Goal: Complete application form

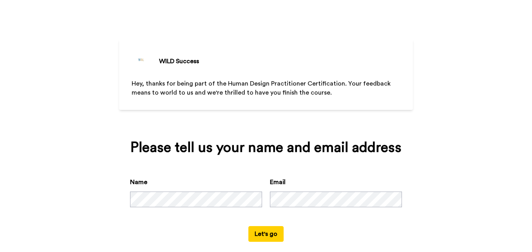
scroll to position [23, 0]
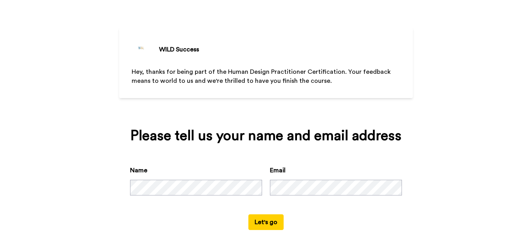
click at [269, 222] on button "Let's go" at bounding box center [266, 222] width 35 height 16
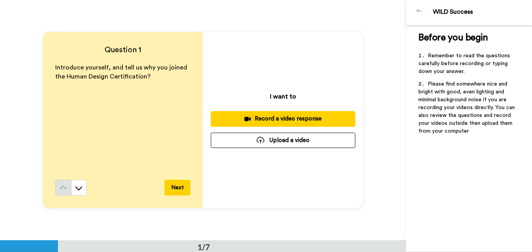
click at [151, 79] on p "Introduce yourself, and tell us why you joined the Human Design Certification?" at bounding box center [122, 72] width 135 height 18
click at [153, 78] on p "Introduce yourself, and tell us why you joined the Human Design Certification?" at bounding box center [122, 72] width 135 height 18
click at [73, 110] on div "Introduce yourself, and tell us why you joined the Human Design Certification?" at bounding box center [122, 121] width 135 height 116
click at [77, 189] on icon at bounding box center [78, 188] width 7 height 4
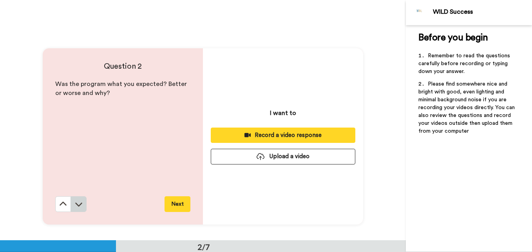
scroll to position [240, 0]
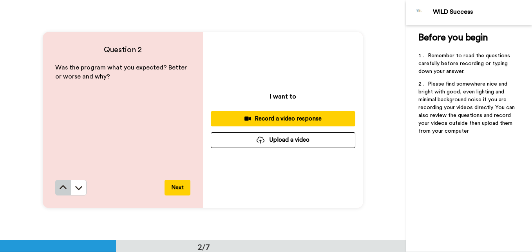
click at [56, 191] on button at bounding box center [63, 188] width 16 height 16
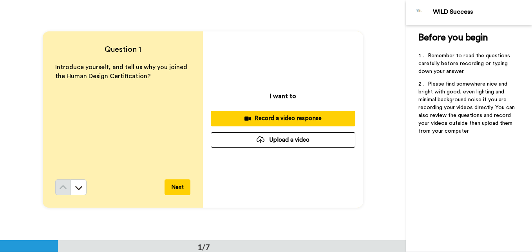
scroll to position [0, 0]
click at [89, 96] on div "Introduce yourself, and tell us why you joined the Human Design Certification?" at bounding box center [122, 121] width 135 height 116
click at [159, 76] on p "Introduce yourself, and tell us why you joined the Human Design Certification?" at bounding box center [122, 72] width 135 height 18
drag, startPoint x: 155, startPoint y: 86, endPoint x: 149, endPoint y: 89, distance: 7.2
click at [149, 89] on div "Introduce yourself, and tell us why you joined the Human Design Certification?" at bounding box center [122, 121] width 135 height 116
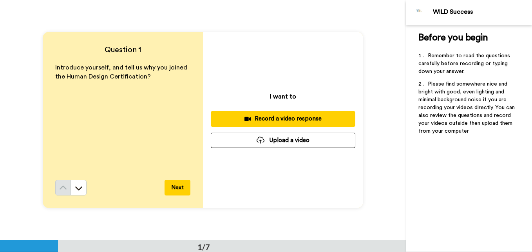
click at [147, 74] on p "Introduce yourself, and tell us why you joined the Human Design Certification?" at bounding box center [122, 72] width 135 height 18
drag, startPoint x: 148, startPoint y: 84, endPoint x: 139, endPoint y: 89, distance: 10.7
click at [139, 89] on div "Introduce yourself, and tell us why you joined the Human Design Certification?" at bounding box center [122, 121] width 135 height 116
click at [149, 76] on p "Introduce yourself, and tell us why you joined the Human Design Certification?" at bounding box center [122, 72] width 135 height 18
click at [151, 75] on p "Introduce yourself, and tell us why you joined the Human Design Certification?" at bounding box center [122, 72] width 135 height 18
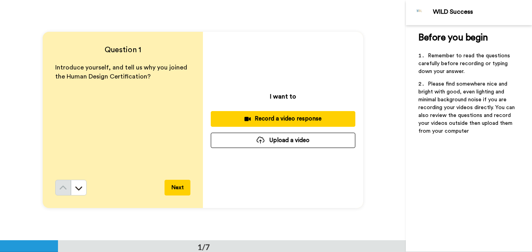
click at [174, 185] on button "Next" at bounding box center [178, 188] width 26 height 16
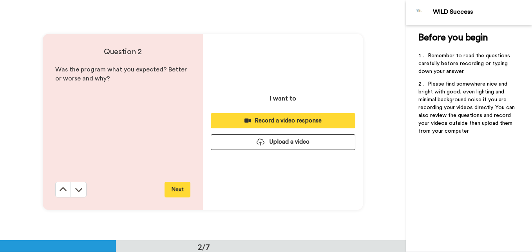
scroll to position [240, 0]
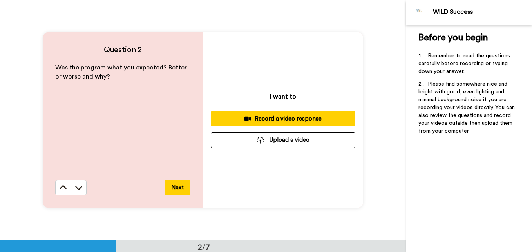
click at [172, 187] on button "Next" at bounding box center [178, 188] width 26 height 16
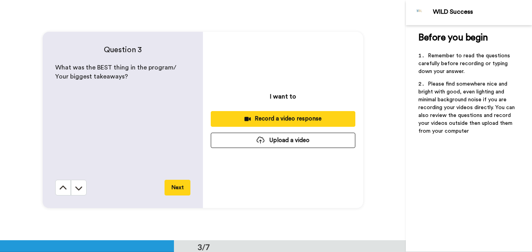
scroll to position [480, 0]
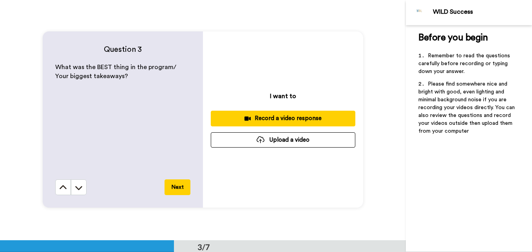
drag, startPoint x: 179, startPoint y: 188, endPoint x: 177, endPoint y: 192, distance: 4.0
click at [179, 189] on button "Next" at bounding box center [178, 187] width 26 height 16
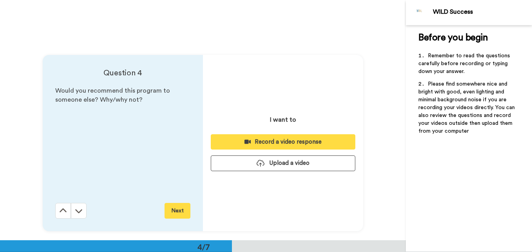
scroll to position [719, 0]
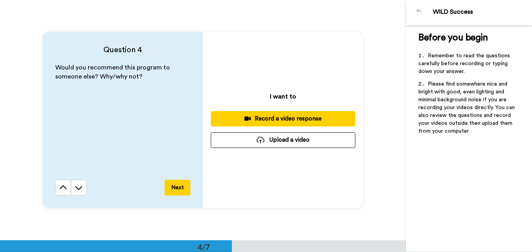
click at [175, 189] on button "Next" at bounding box center [178, 188] width 26 height 16
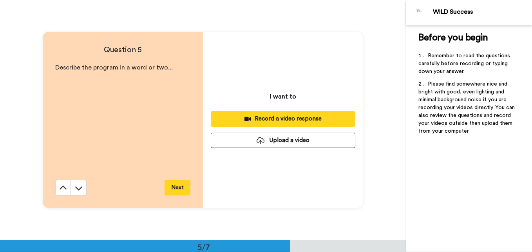
scroll to position [959, 0]
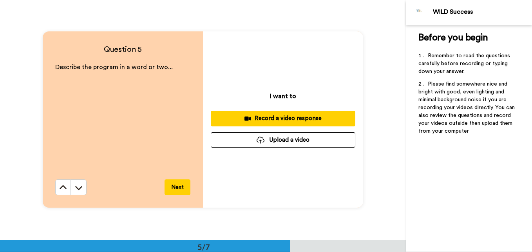
click at [174, 188] on button "Next" at bounding box center [178, 187] width 26 height 16
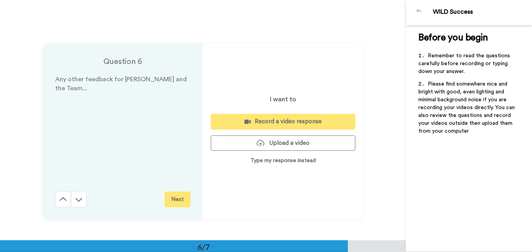
scroll to position [1199, 0]
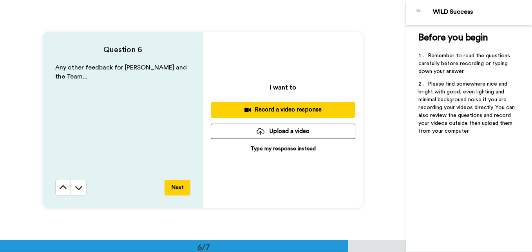
drag, startPoint x: 180, startPoint y: 186, endPoint x: 166, endPoint y: 191, distance: 14.3
click at [177, 187] on button "Next" at bounding box center [178, 188] width 26 height 16
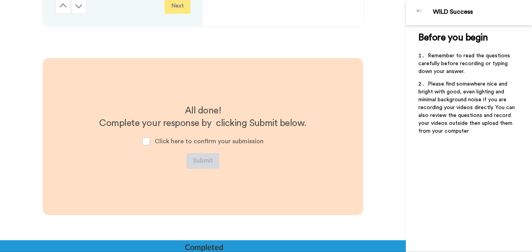
scroll to position [1397, 0]
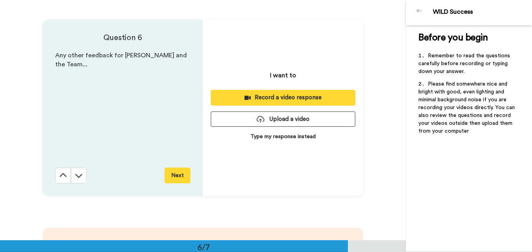
scroll to position [1199, 0]
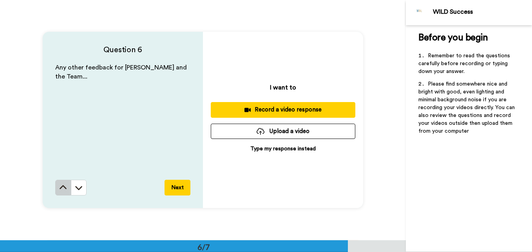
click at [63, 187] on icon at bounding box center [63, 187] width 8 height 8
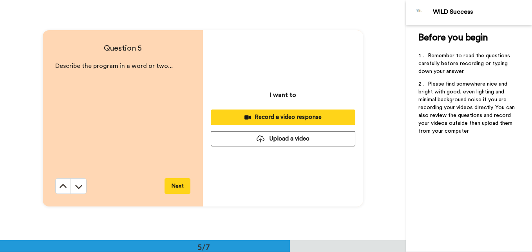
scroll to position [959, 0]
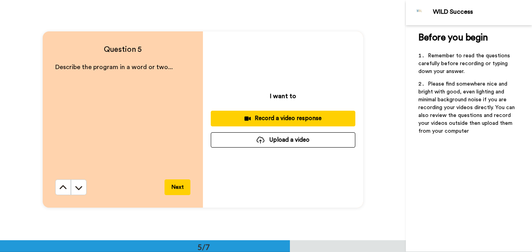
click at [291, 117] on div "Record a video response" at bounding box center [283, 118] width 132 height 8
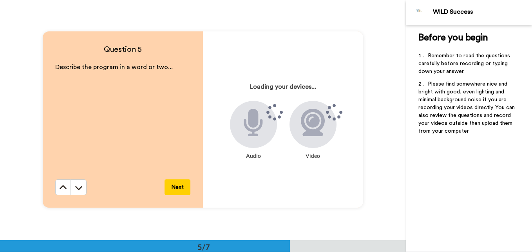
click at [253, 129] on icon at bounding box center [253, 122] width 19 height 27
click at [310, 131] on icon at bounding box center [313, 122] width 24 height 27
click at [62, 185] on icon at bounding box center [63, 187] width 8 height 8
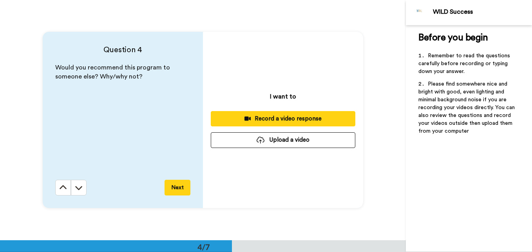
scroll to position [719, 0]
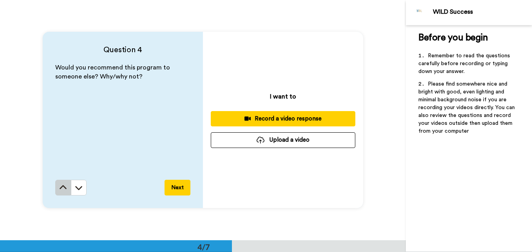
click at [62, 185] on icon at bounding box center [63, 187] width 8 height 8
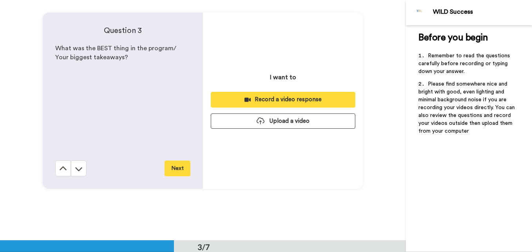
scroll to position [480, 0]
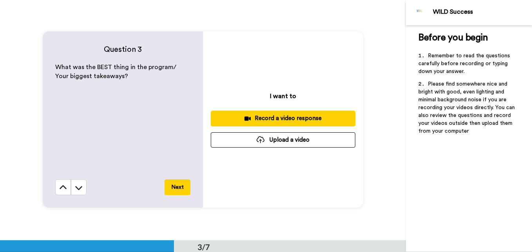
click at [62, 185] on icon at bounding box center [63, 187] width 7 height 4
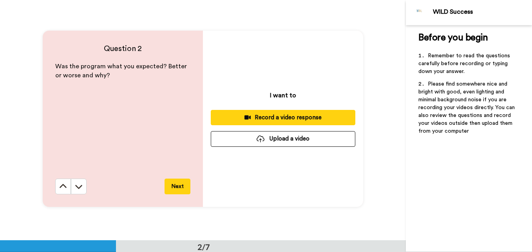
scroll to position [240, 0]
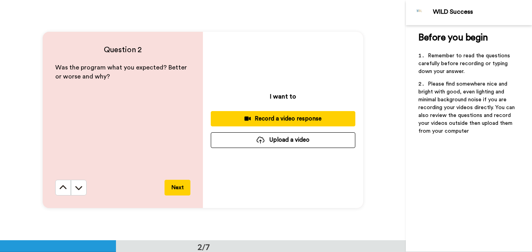
click at [62, 185] on icon at bounding box center [63, 187] width 8 height 8
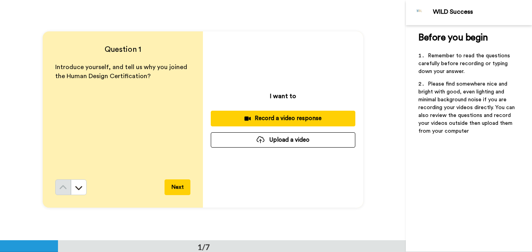
scroll to position [0, 0]
click at [290, 120] on div "Record a video response" at bounding box center [283, 118] width 132 height 8
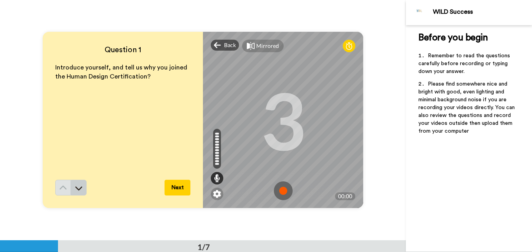
click at [80, 187] on icon at bounding box center [78, 188] width 7 height 4
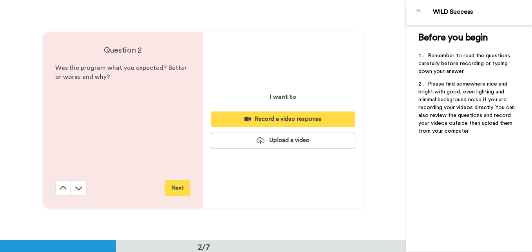
scroll to position [240, 0]
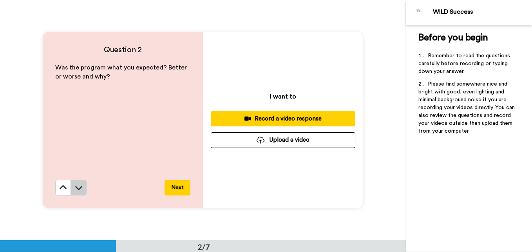
click at [76, 189] on icon at bounding box center [78, 188] width 7 height 4
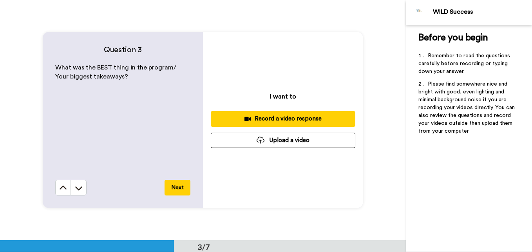
scroll to position [480, 0]
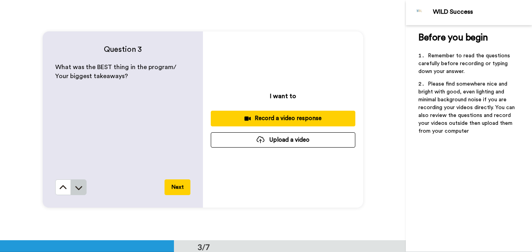
click at [76, 189] on icon at bounding box center [79, 187] width 8 height 8
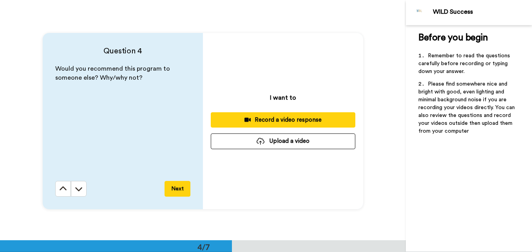
scroll to position [719, 0]
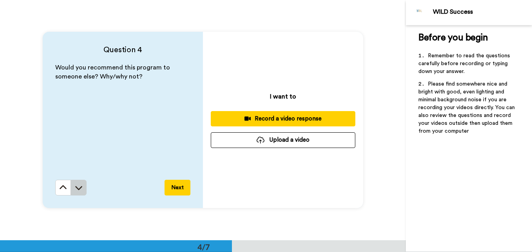
click at [79, 188] on icon at bounding box center [78, 188] width 7 height 4
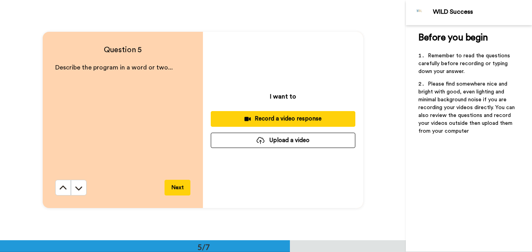
scroll to position [959, 0]
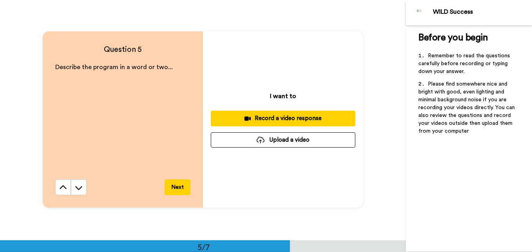
click at [170, 186] on button "Next" at bounding box center [178, 187] width 26 height 16
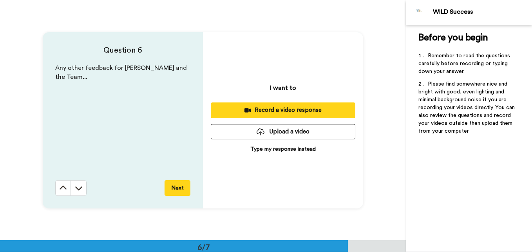
scroll to position [1199, 0]
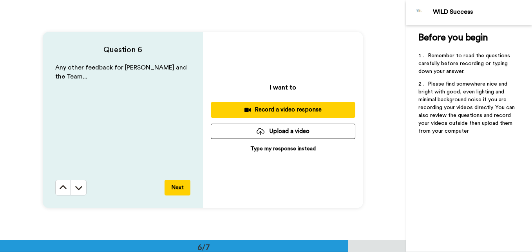
click at [258, 148] on p "Type my response instead" at bounding box center [282, 149] width 65 height 8
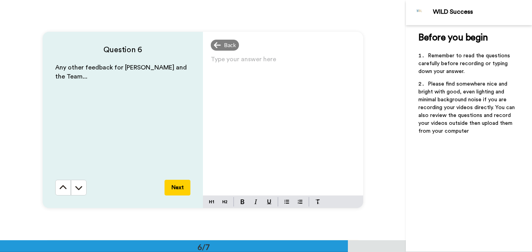
click at [215, 56] on div "Type your answer here ﻿" at bounding box center [283, 125] width 160 height 142
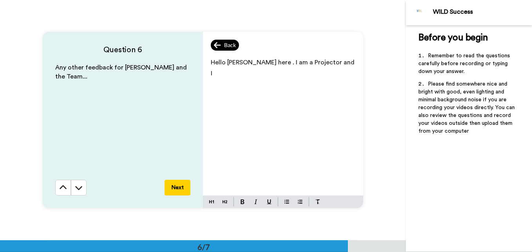
click at [219, 44] on div "Back" at bounding box center [225, 45] width 28 height 11
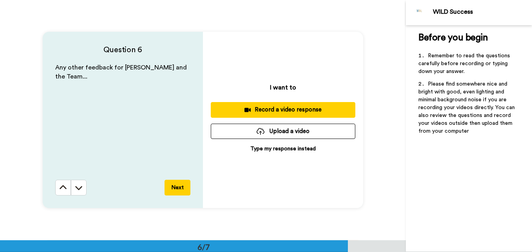
click at [279, 147] on p "Type my response instead" at bounding box center [282, 149] width 65 height 8
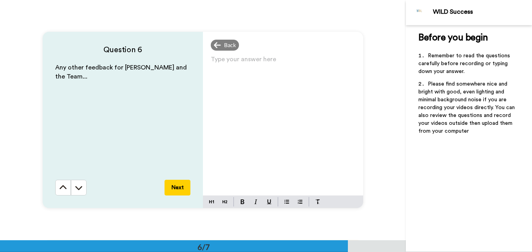
click at [219, 58] on p "Type your answer here ﻿" at bounding box center [283, 62] width 145 height 11
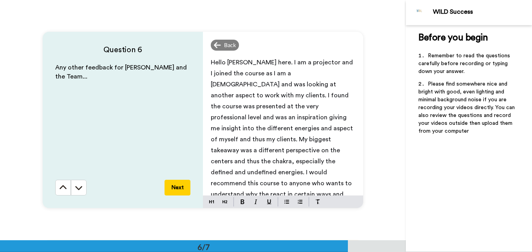
scroll to position [2, 0]
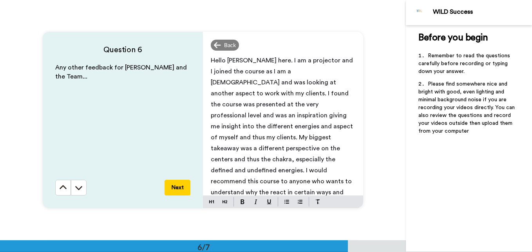
click at [216, 190] on span "Hello [PERSON_NAME] here. I am a projector and I joined the course as I am a [D…" at bounding box center [283, 137] width 144 height 160
click at [331, 192] on p "Hello [PERSON_NAME] here. I am a projector and I joined the course as I am a [D…" at bounding box center [283, 137] width 145 height 165
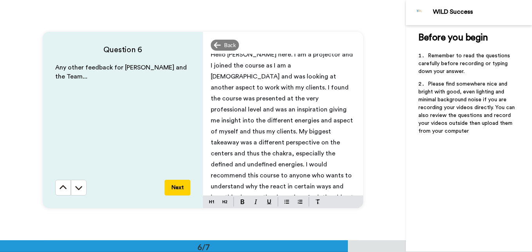
scroll to position [0, 0]
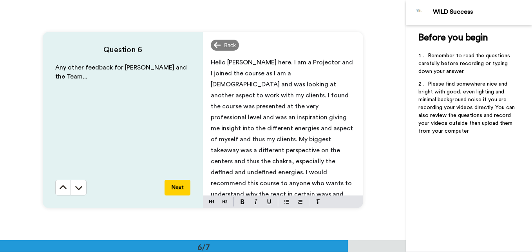
click at [222, 116] on span "Hello [PERSON_NAME] here. I am a Projector and I joined the course as I am a [D…" at bounding box center [283, 155] width 144 height 193
click at [342, 116] on span "Hello [PERSON_NAME] here. I am a Projector and I joined the course as I am a [D…" at bounding box center [283, 155] width 144 height 193
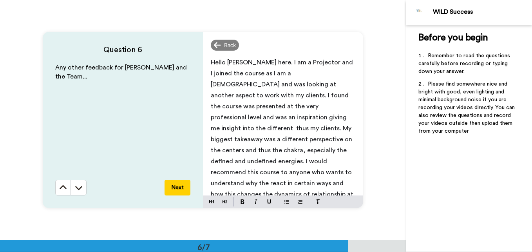
click at [348, 107] on span "Hello [PERSON_NAME] here. I am a Projector and I joined the course as I am a [D…" at bounding box center [283, 150] width 144 height 182
click at [259, 116] on span "Hello [PERSON_NAME] here. I am a Projector and I joined the course as I am a [D…" at bounding box center [284, 155] width 146 height 193
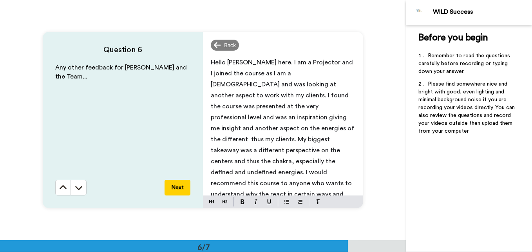
click at [223, 128] on span "Hello [PERSON_NAME] here. I am a Projector and I joined the course as I am a [D…" at bounding box center [284, 155] width 147 height 193
click at [327, 117] on span "Hello [PERSON_NAME] here. I am a Projector and I joined the course as I am a [D…" at bounding box center [283, 155] width 144 height 193
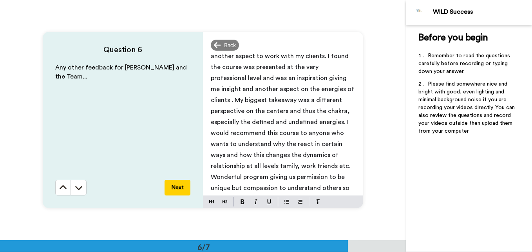
scroll to position [40, 0]
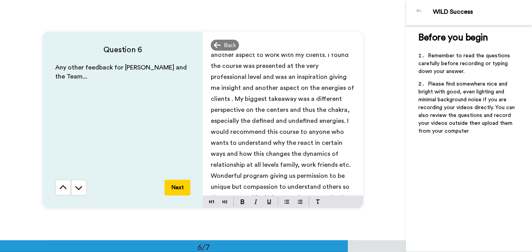
click at [265, 132] on span "Hello [PERSON_NAME] here. I am a Projector and I joined the course as I am a [D…" at bounding box center [283, 115] width 145 height 193
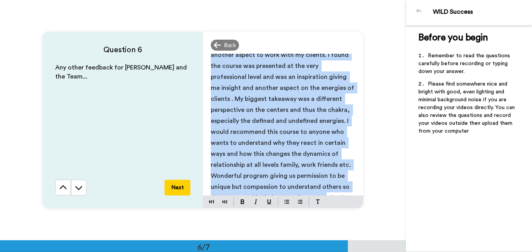
drag, startPoint x: 209, startPoint y: 60, endPoint x: 353, endPoint y: 206, distance: 205.1
click at [353, 206] on div "Hello [PERSON_NAME] here. I am a Projector and I joined the course as I am a [D…" at bounding box center [283, 131] width 160 height 154
copy span "Hello [PERSON_NAME] here. I am a Projector and I joined the course as I am a [D…"
click at [171, 183] on button "Next" at bounding box center [178, 188] width 26 height 16
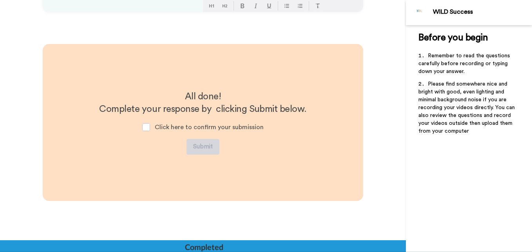
scroll to position [1397, 0]
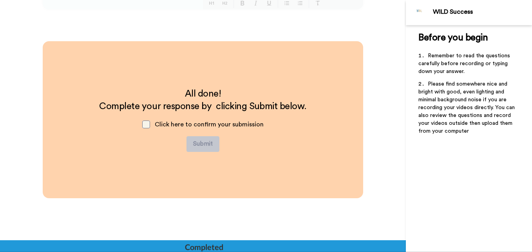
click at [144, 123] on span at bounding box center [146, 124] width 8 height 8
click at [201, 144] on button "Submit" at bounding box center [203, 144] width 33 height 16
